Goal: Check status

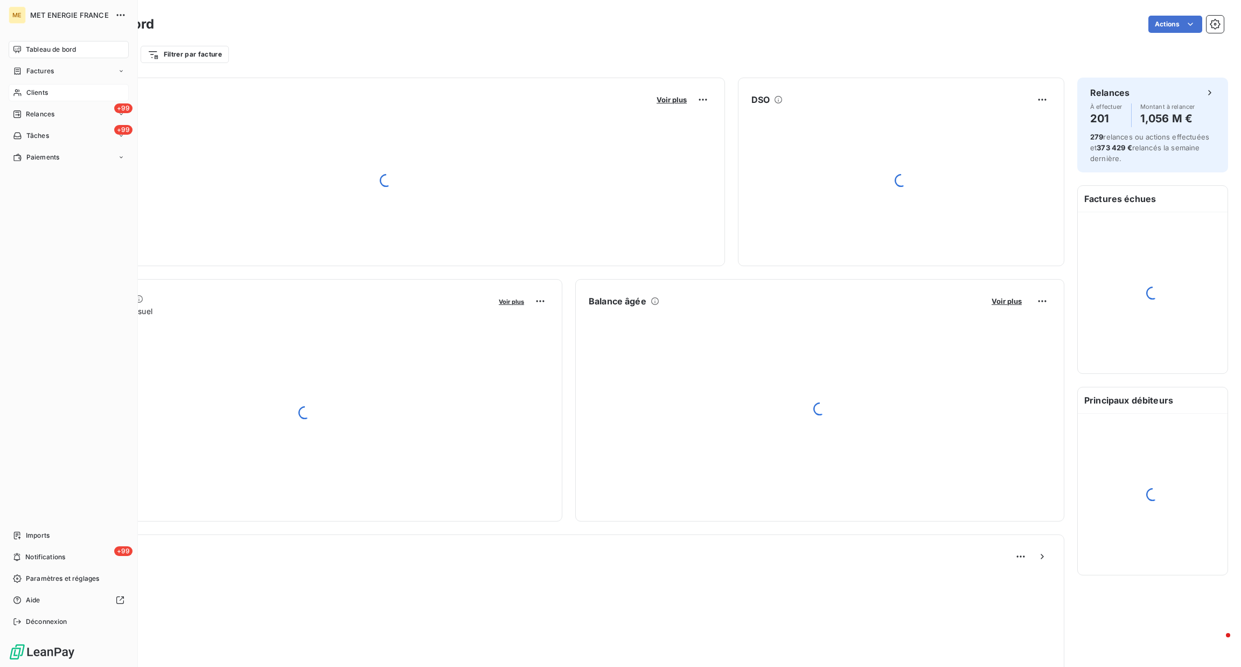
click at [22, 88] on icon at bounding box center [17, 92] width 9 height 9
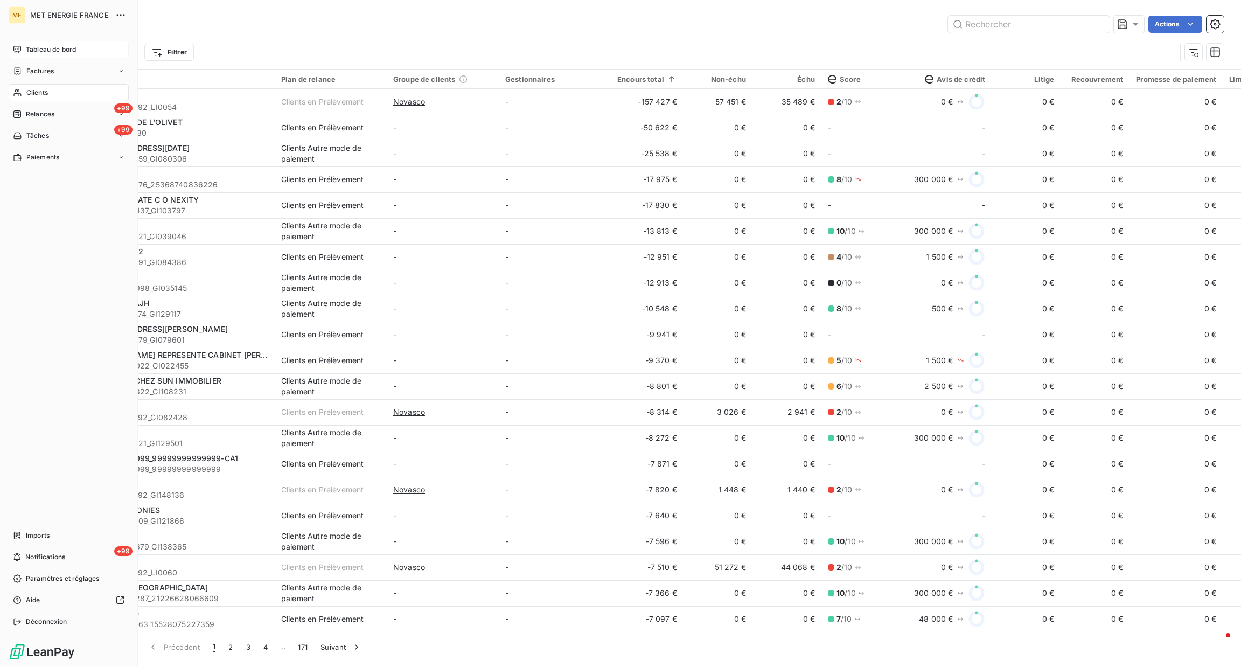
click at [35, 56] on div "Tableau de bord" at bounding box center [69, 49] width 120 height 17
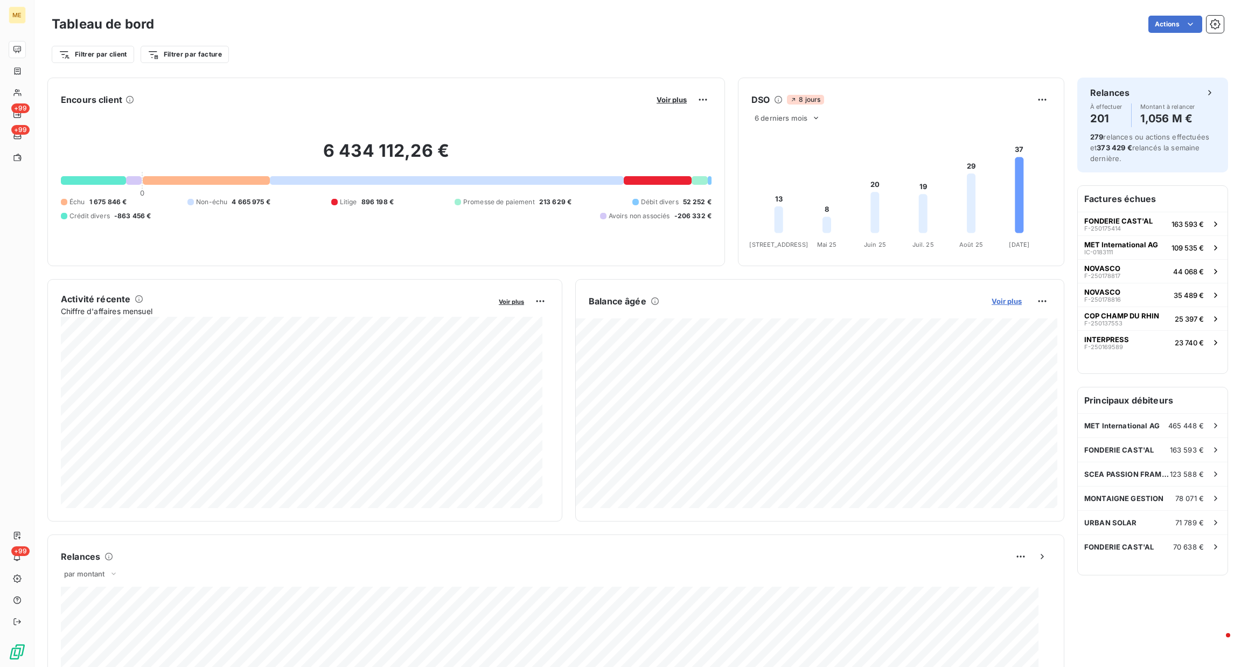
click at [992, 297] on span "Voir plus" at bounding box center [1007, 301] width 30 height 9
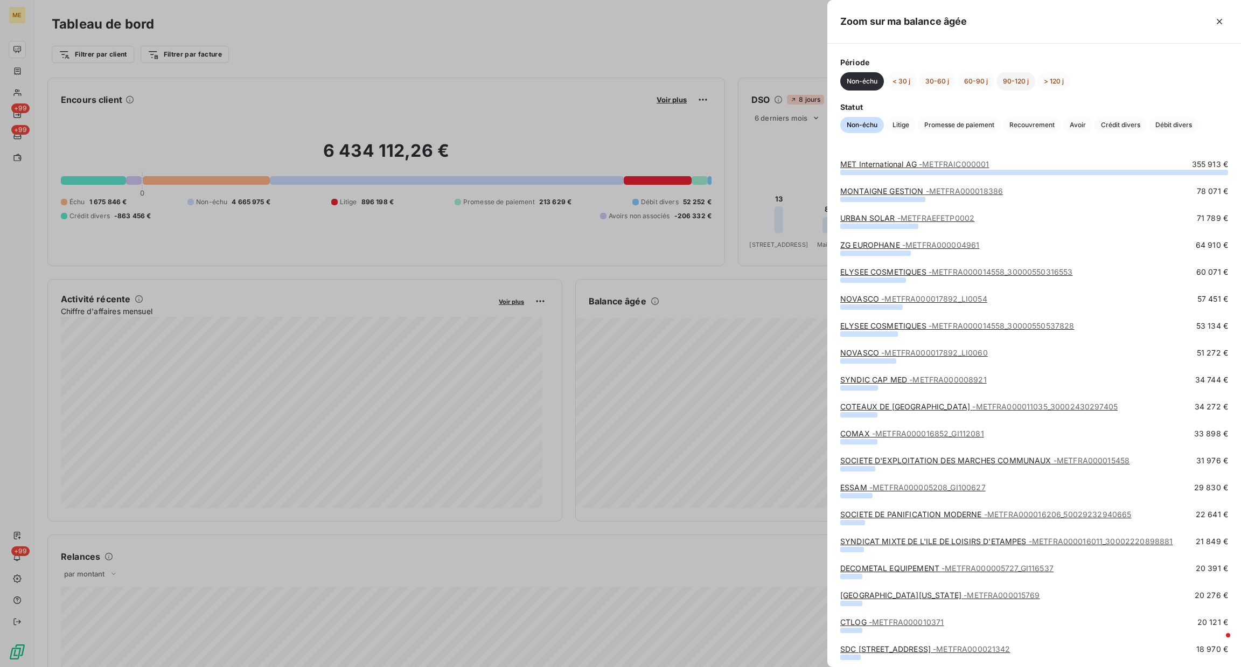
click at [1013, 76] on button "90-120 j" at bounding box center [1016, 81] width 39 height 18
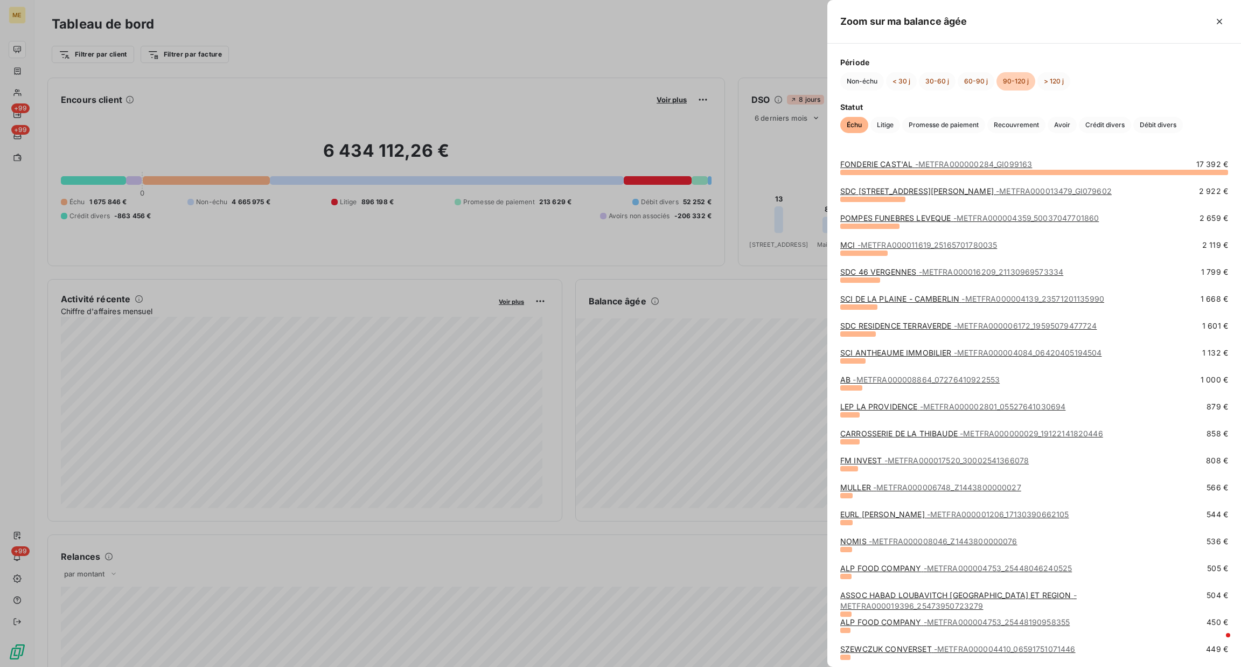
click at [971, 215] on span "- METFRA000004359_50037047701860" at bounding box center [1027, 217] width 146 height 9
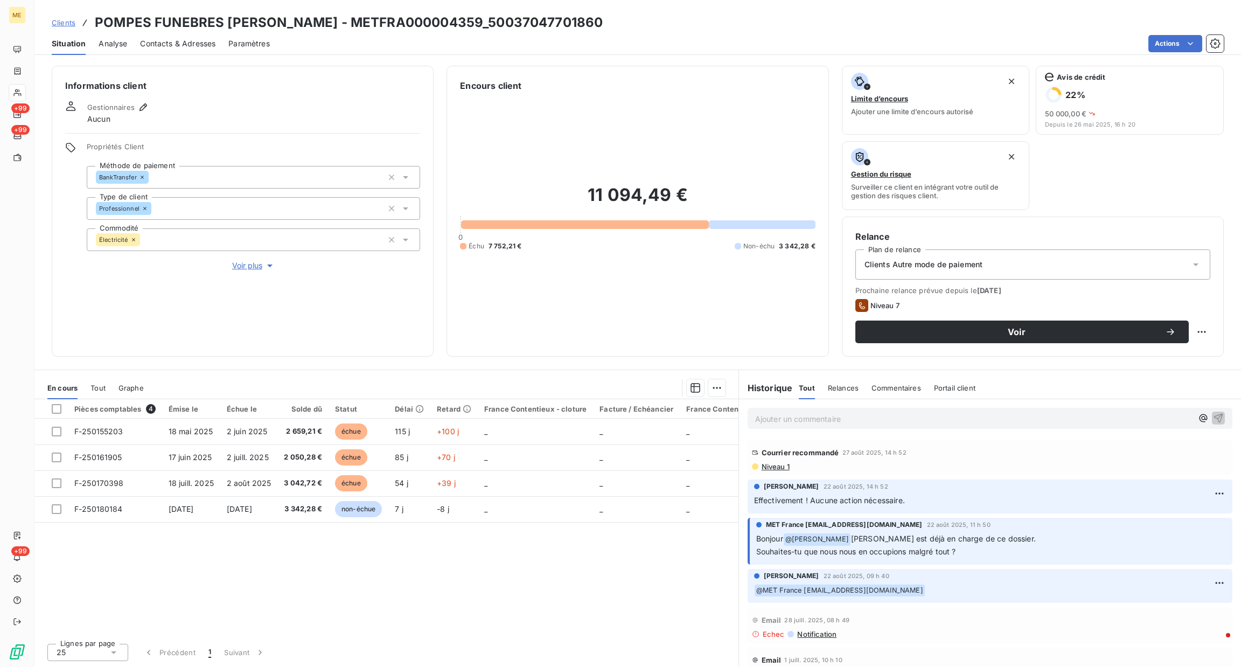
click at [794, 418] on p "Ajouter un commentaire ﻿" at bounding box center [973, 418] width 437 height 13
